Goal: Navigation & Orientation: Find specific page/section

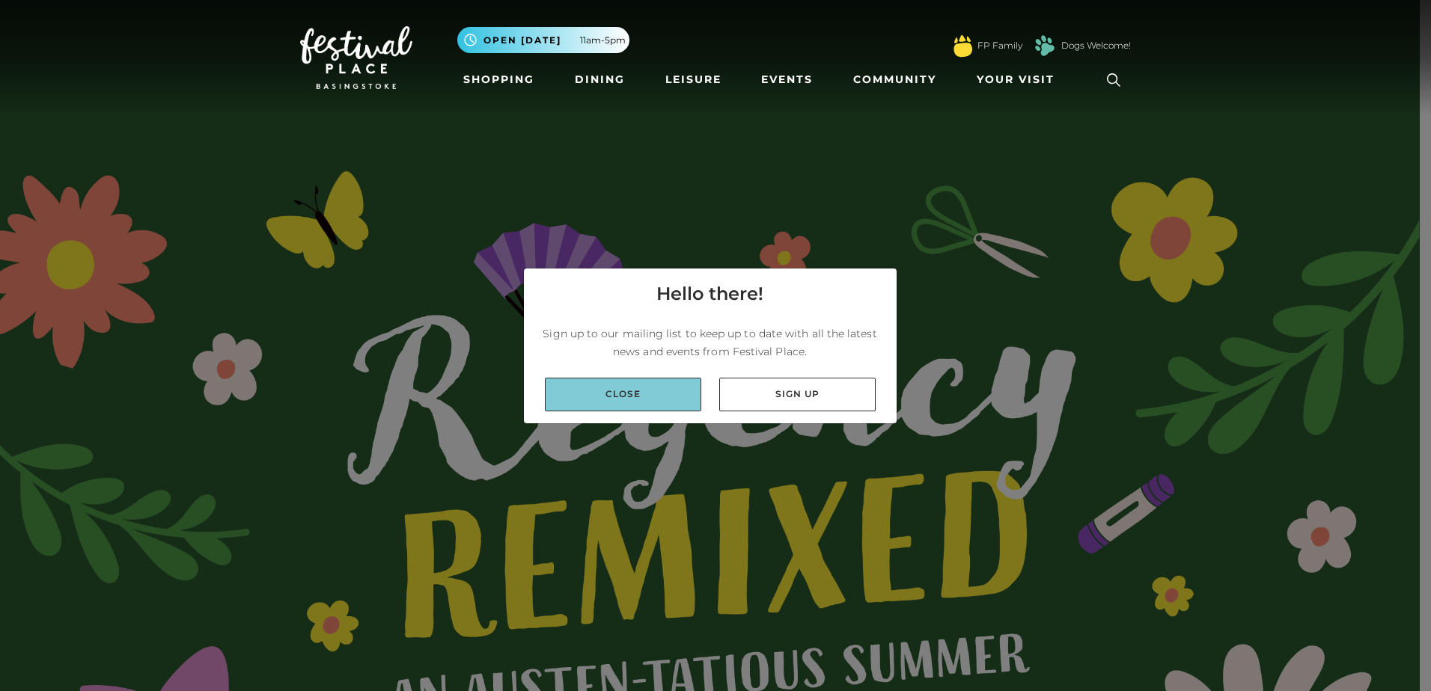
click at [652, 397] on link "Close" at bounding box center [623, 395] width 156 height 34
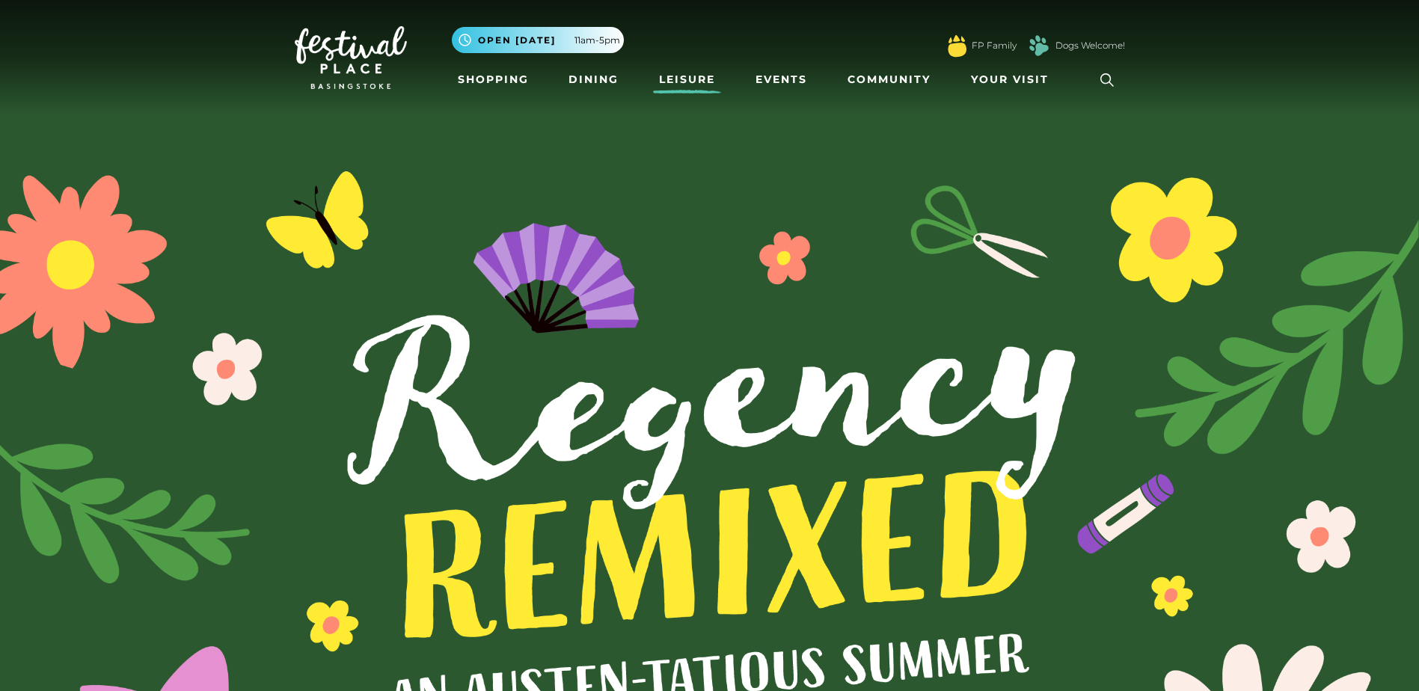
click at [687, 82] on link "Leisure" at bounding box center [687, 80] width 68 height 28
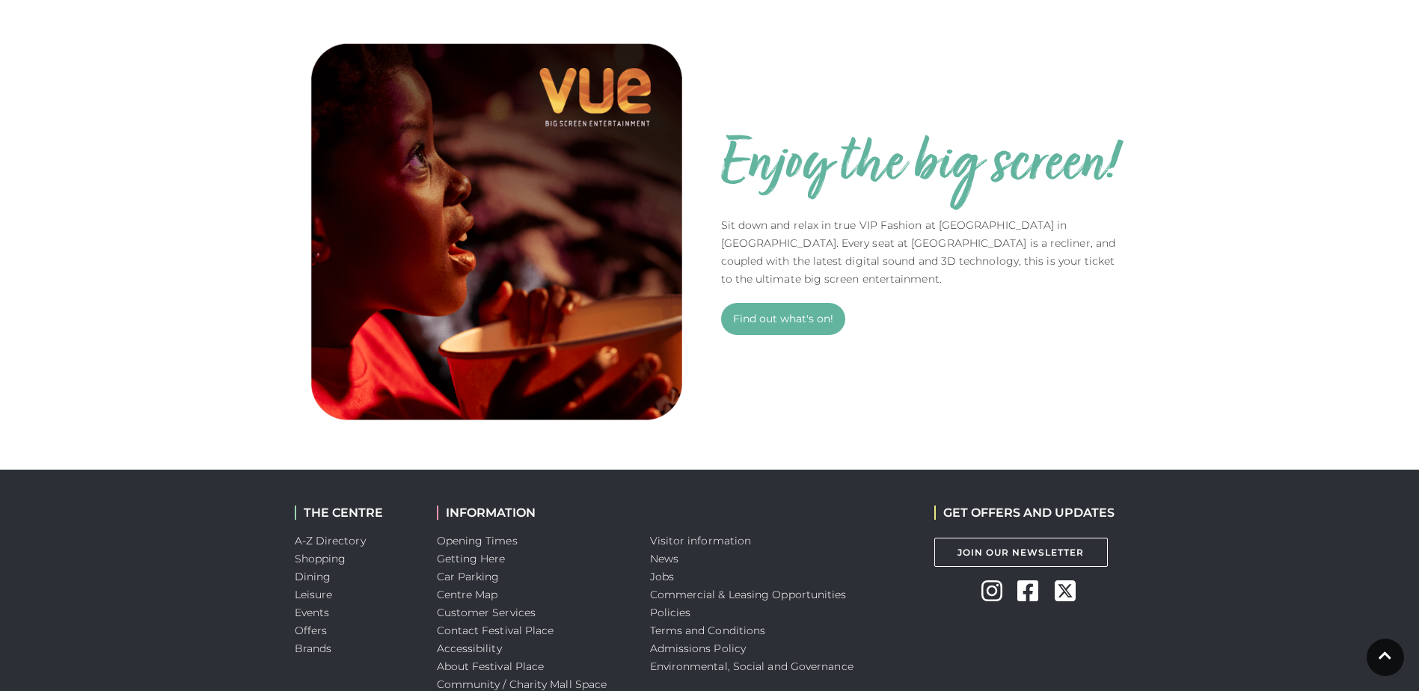
scroll to position [1086, 0]
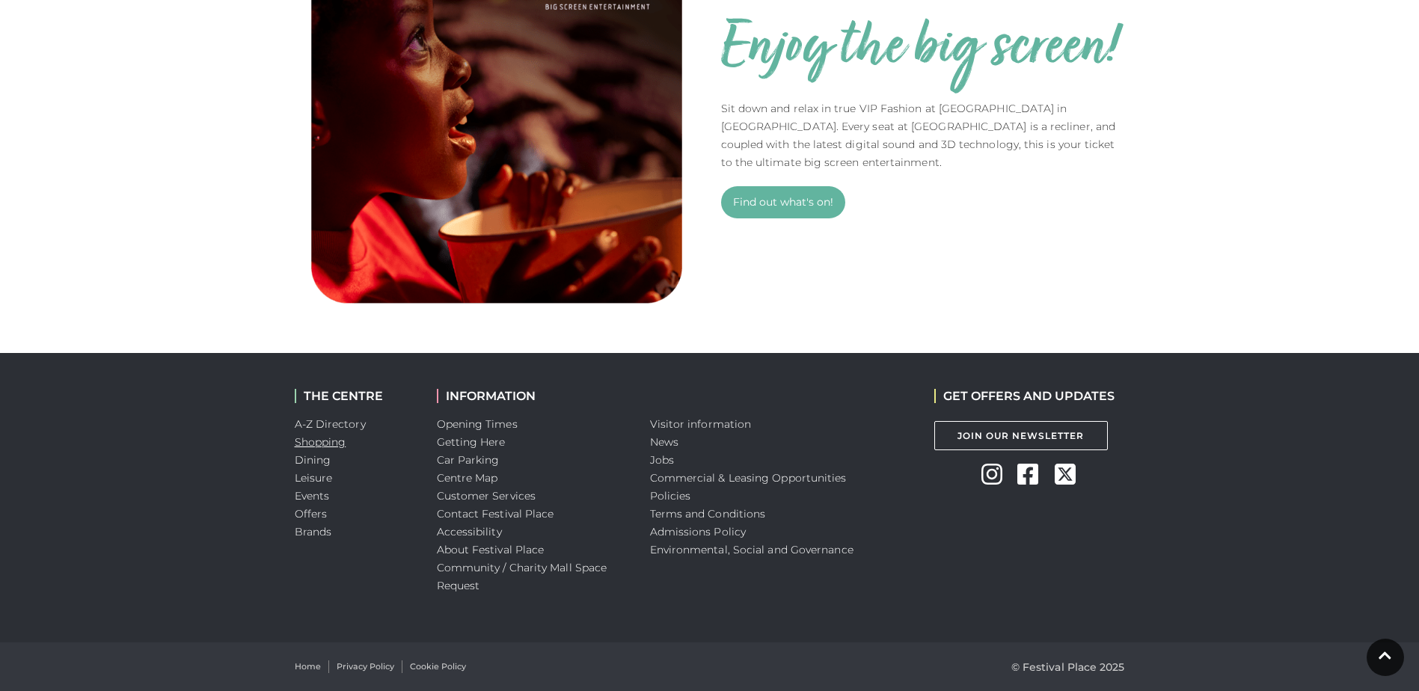
click at [306, 440] on link "Shopping" at bounding box center [321, 441] width 52 height 13
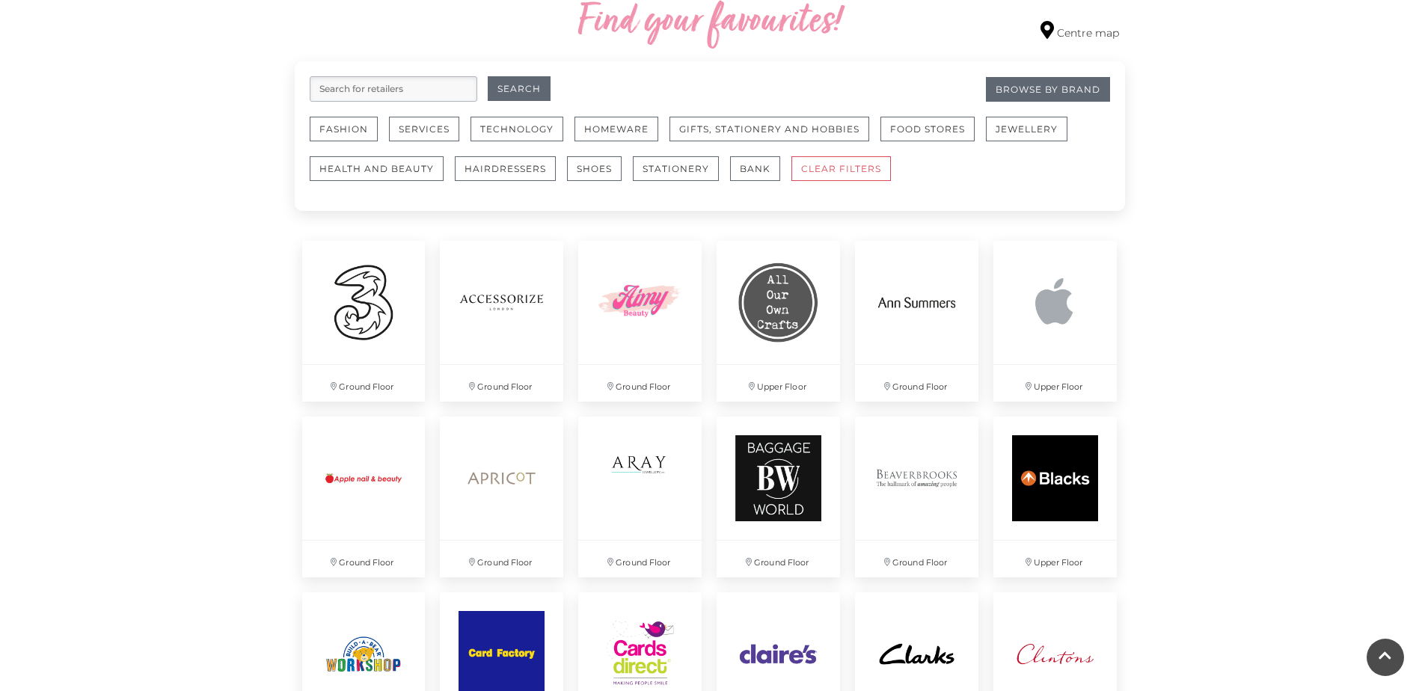
scroll to position [973, 0]
